Goal: Navigation & Orientation: Find specific page/section

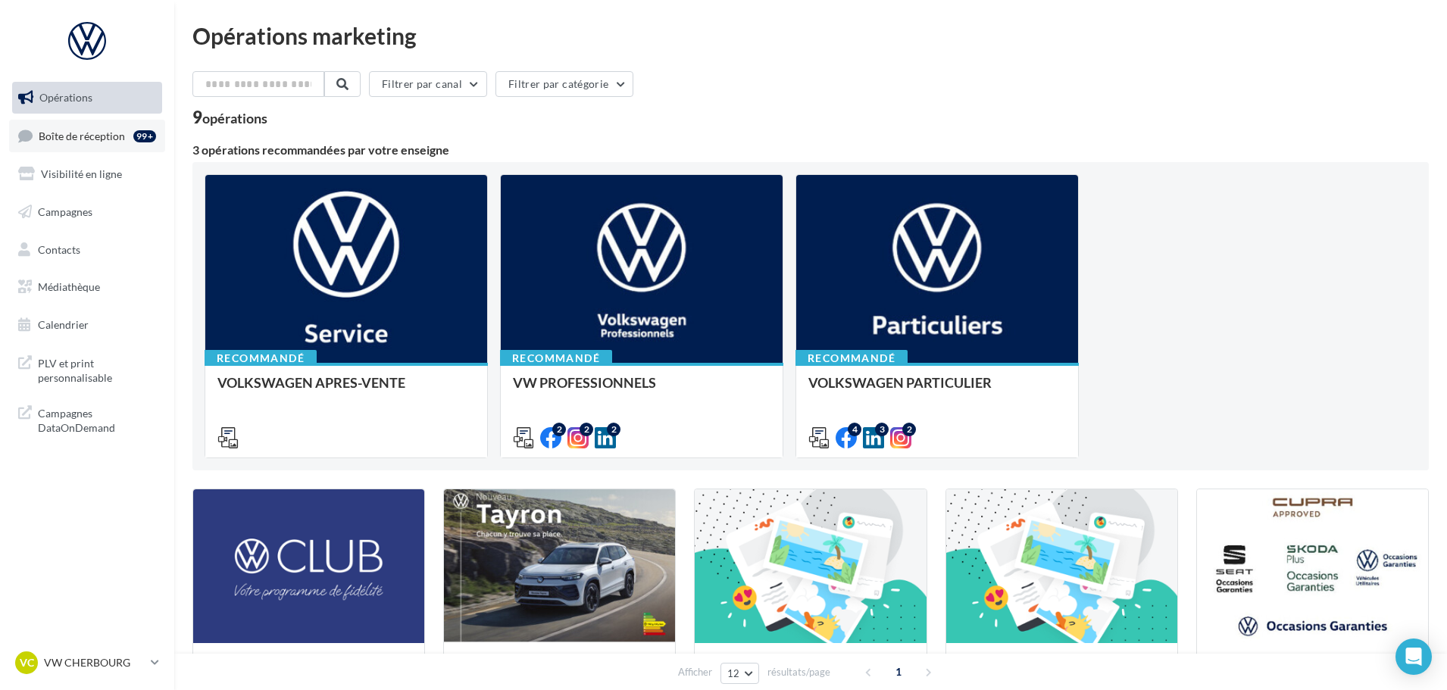
click at [108, 134] on span "Boîte de réception" at bounding box center [82, 135] width 86 height 13
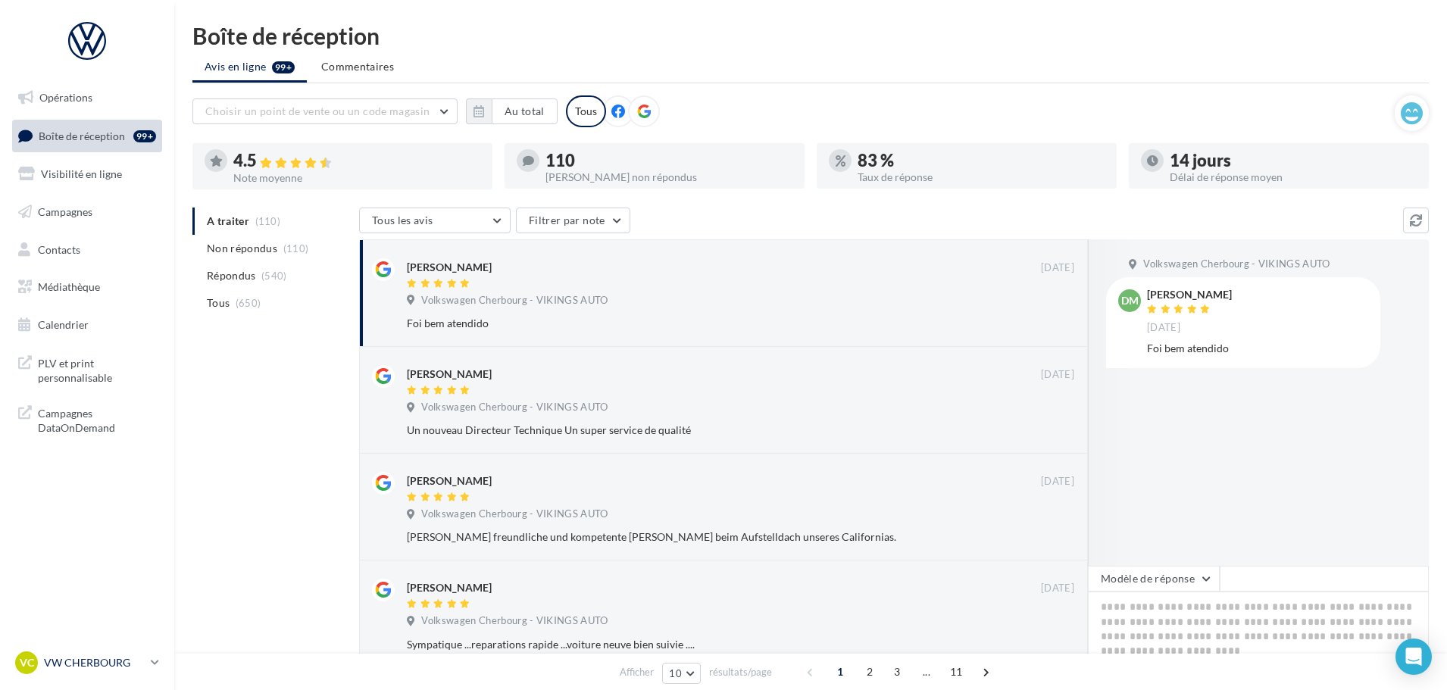
click at [115, 662] on p "VW CHERBOURG" at bounding box center [94, 662] width 101 height 15
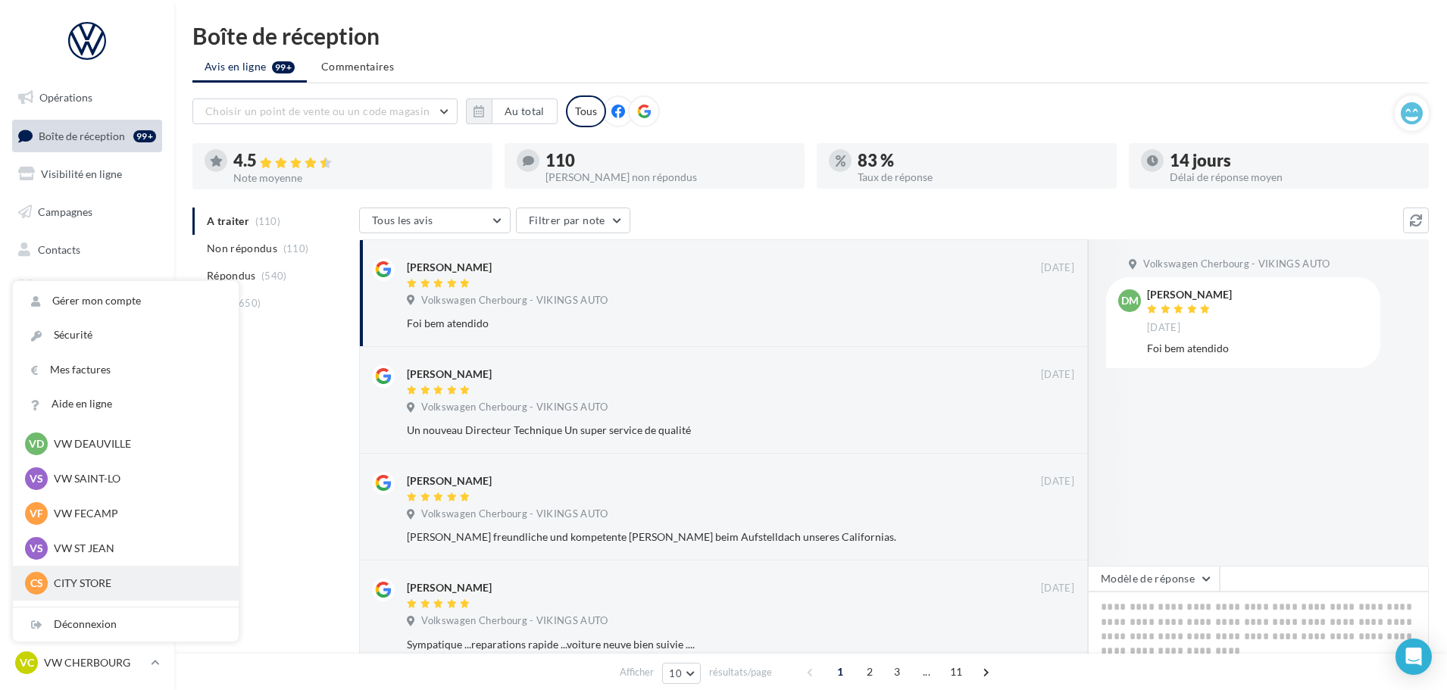
scroll to position [152, 0]
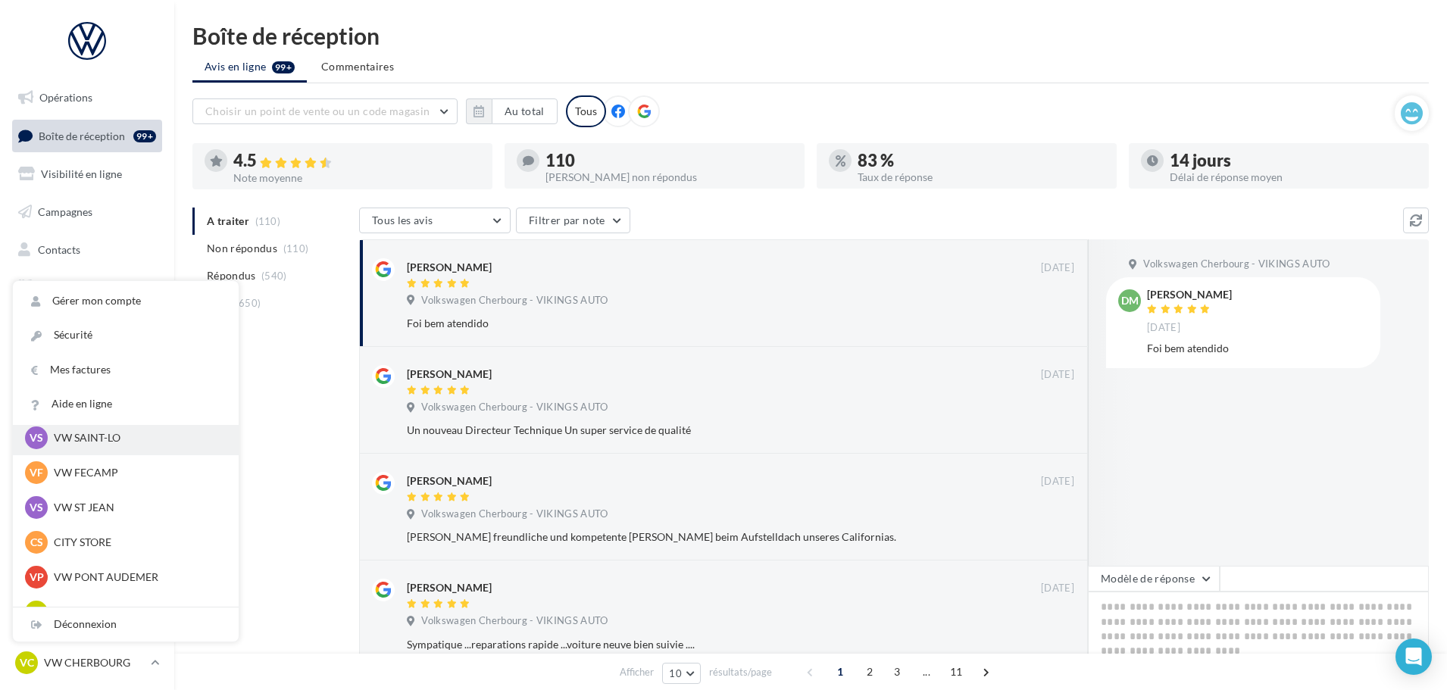
click at [106, 436] on p "VW SAINT-LO" at bounding box center [137, 437] width 167 height 15
